Goal: Task Accomplishment & Management: Use online tool/utility

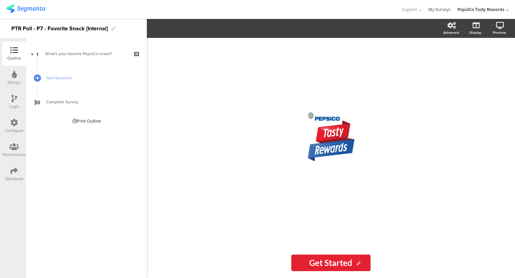
click at [435, 6] on link "My Surveys" at bounding box center [439, 9] width 22 height 19
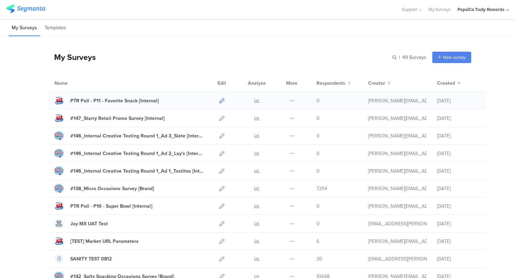
click at [219, 102] on icon at bounding box center [221, 100] width 5 height 5
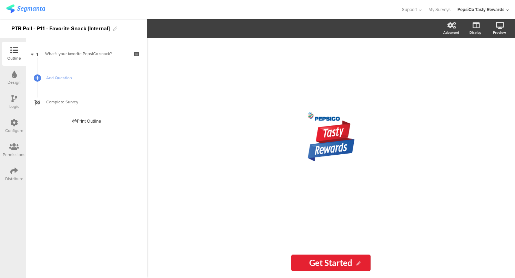
click at [13, 171] on icon at bounding box center [14, 171] width 8 height 8
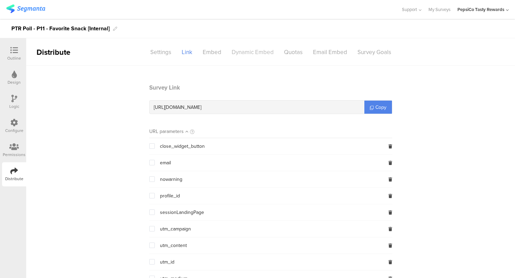
click at [256, 54] on div "Dynamic Embed" at bounding box center [252, 52] width 52 height 12
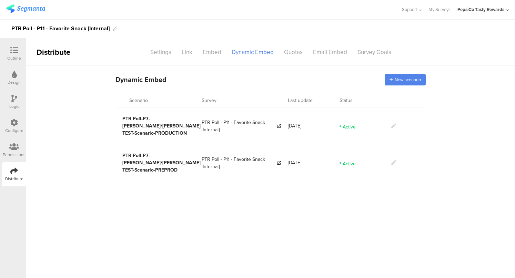
click at [393, 123] on icon at bounding box center [393, 125] width 5 height 5
click at [393, 160] on icon at bounding box center [393, 162] width 5 height 5
